Goal: Information Seeking & Learning: Learn about a topic

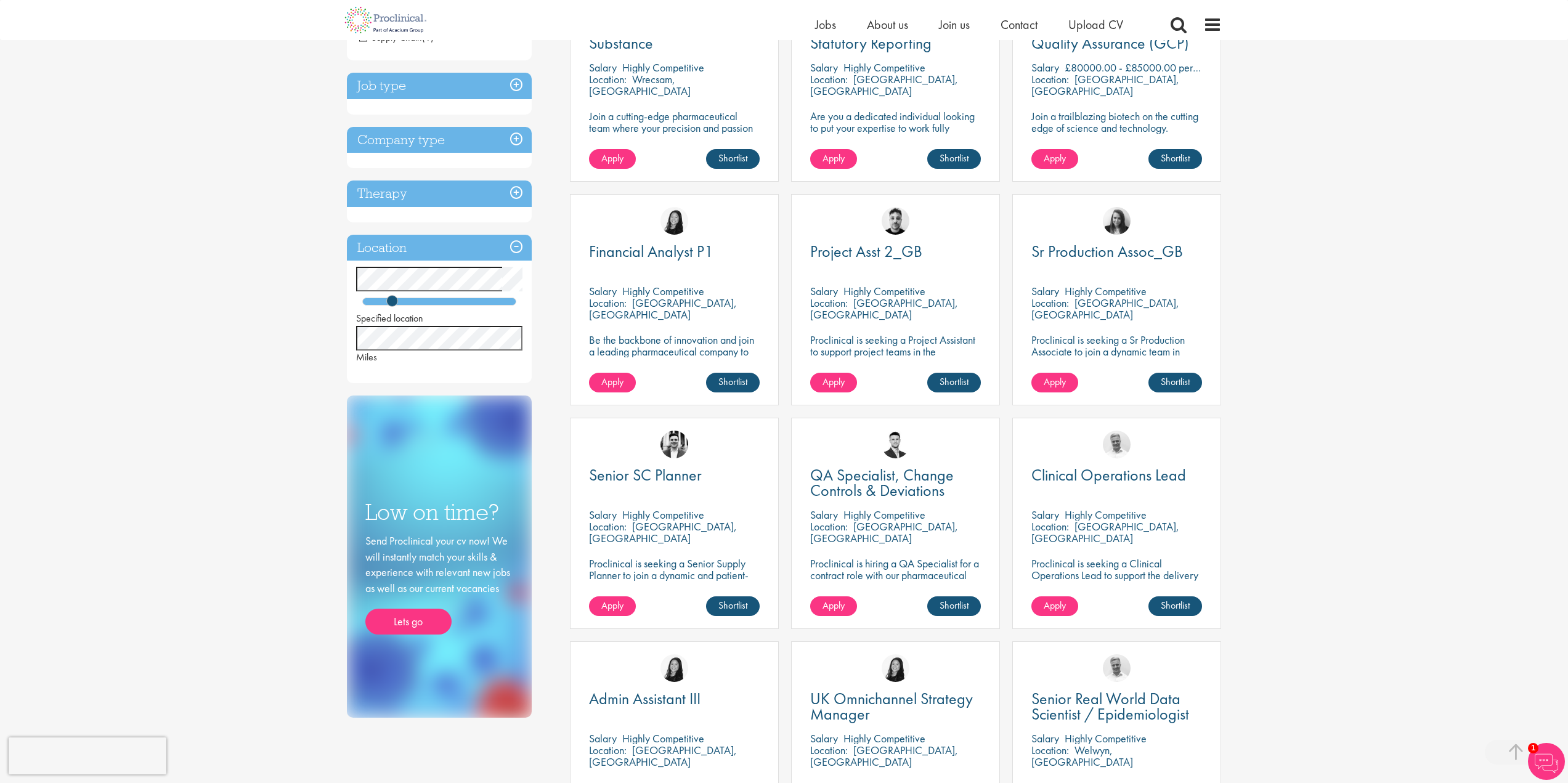
scroll to position [308, 0]
click at [951, 574] on p "Proclinical is hiring a QA Specialist for a contract role with our pharmaceutic…" at bounding box center [895, 575] width 171 height 35
drag, startPoint x: 902, startPoint y: 569, endPoint x: 895, endPoint y: 554, distance: 16.6
click at [902, 569] on p "Proclinical is hiring a QA Specialist for a contract role with our pharmaceutic…" at bounding box center [895, 575] width 171 height 35
click at [875, 448] on div "[PERSON_NAME]" at bounding box center [895, 438] width 207 height 42
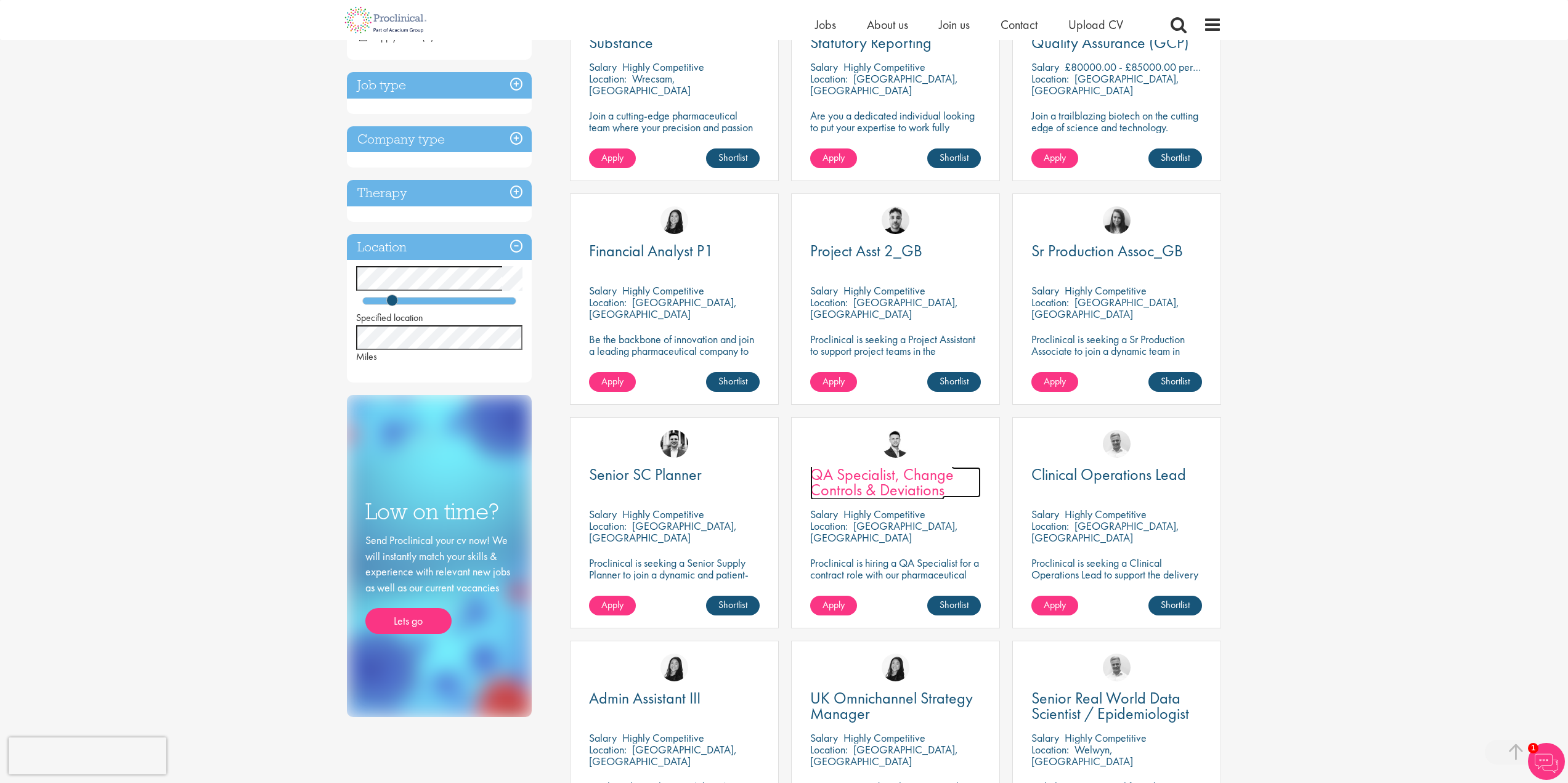
click at [868, 475] on span "QA Specialist, Change Controls & Deviations" at bounding box center [882, 482] width 144 height 37
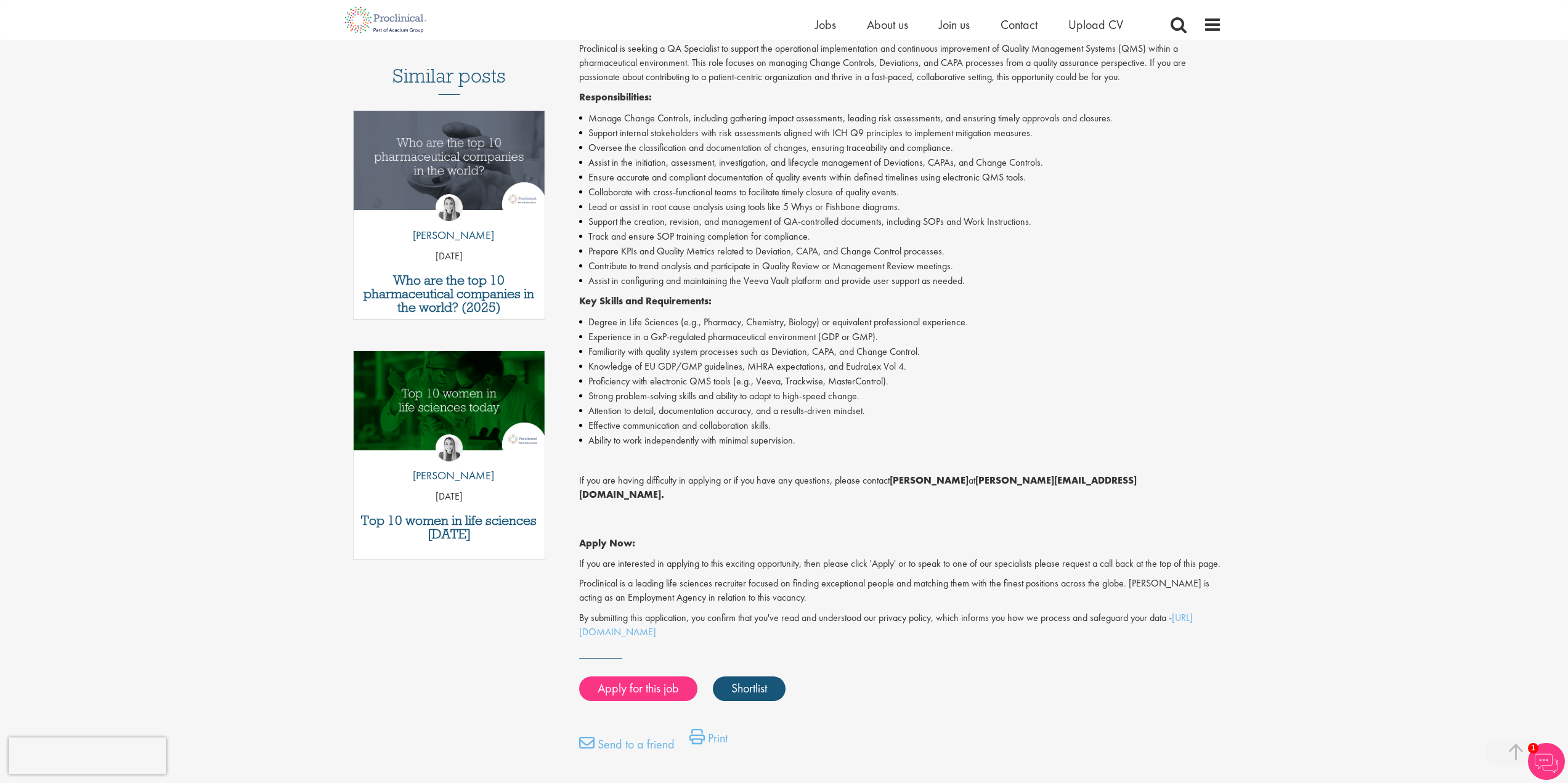
scroll to position [370, 0]
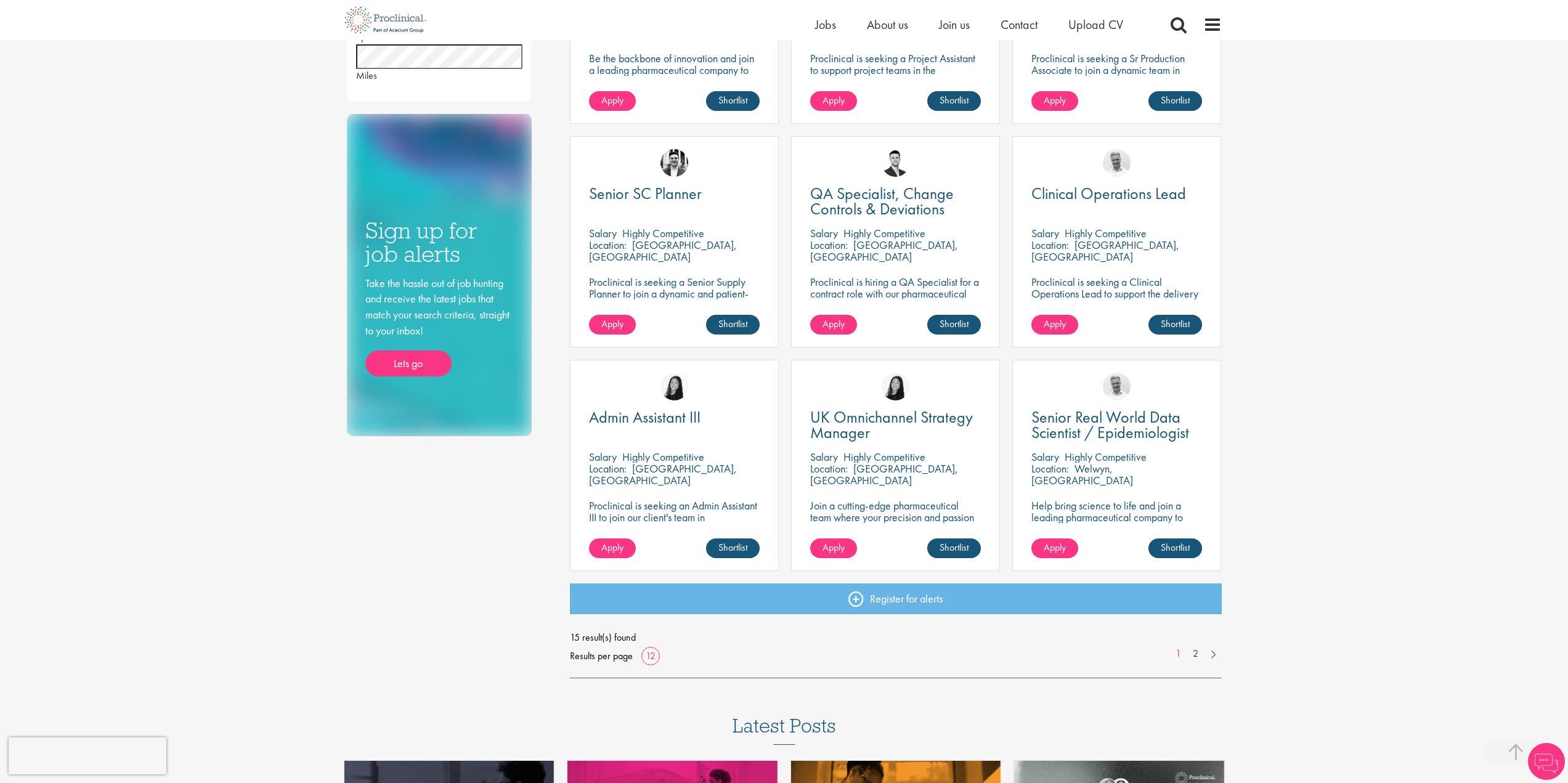
scroll to position [616, 0]
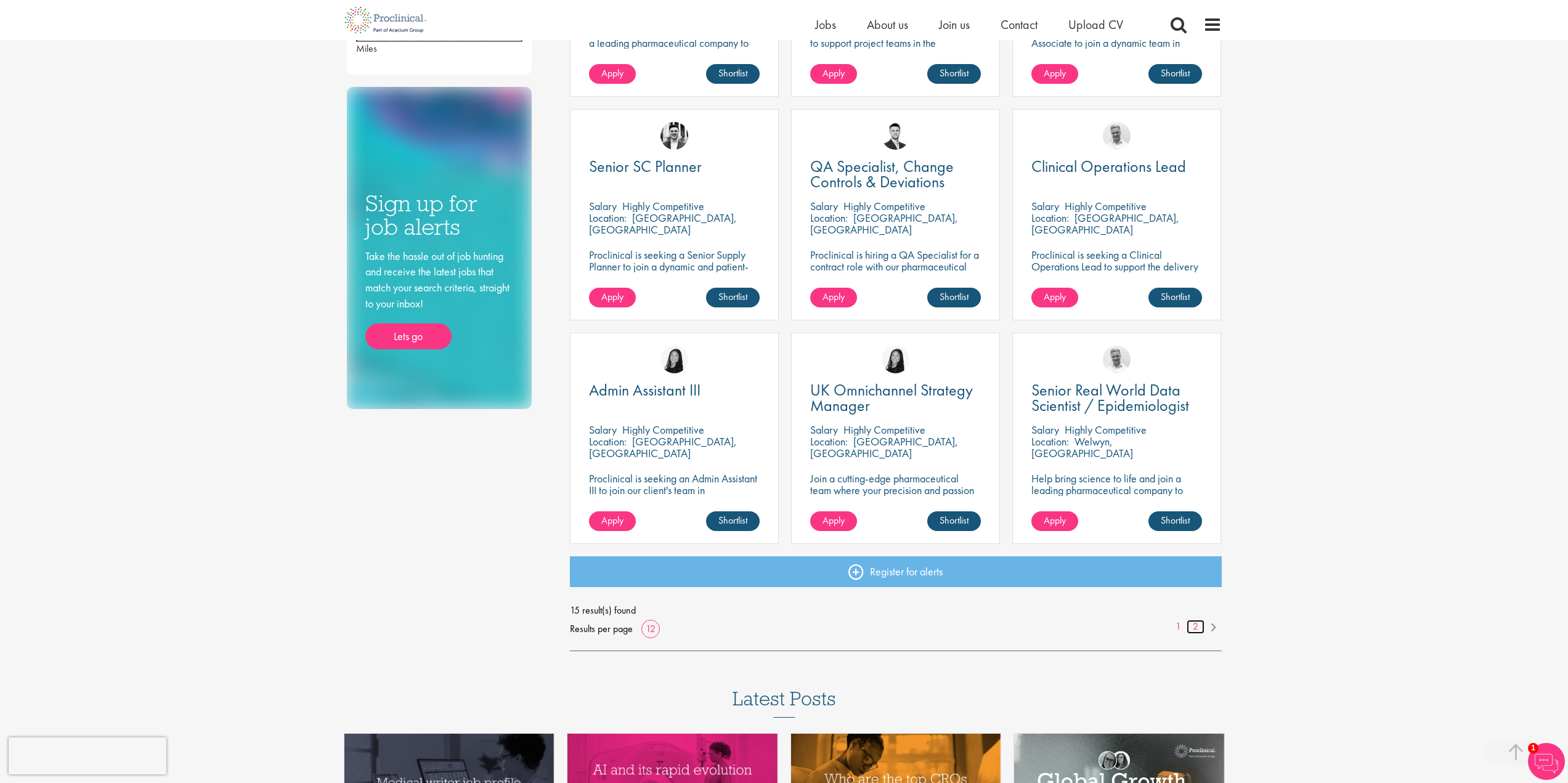
click at [1195, 629] on link "2" at bounding box center [1195, 627] width 18 height 14
